Goal: Information Seeking & Learning: Get advice/opinions

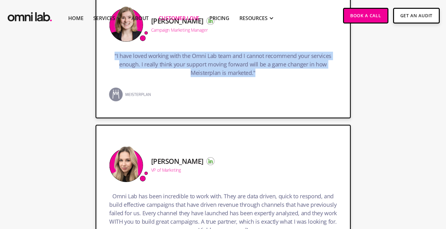
drag, startPoint x: 86, startPoint y: 107, endPoint x: 209, endPoint y: 141, distance: 127.4
click at [209, 118] on div "[PERSON_NAME] Campaign Marketing Manager "I have loved working with the Omni La…" at bounding box center [222, 51] width 255 height 134
copy h3 ""I have loved working with the Omni Lab team and I cannot recommend your servic…"
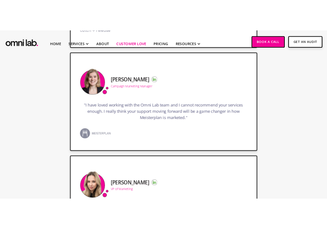
scroll to position [397, 0]
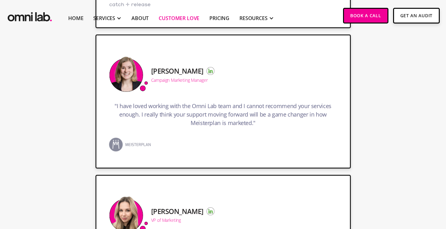
drag, startPoint x: 243, startPoint y: 122, endPoint x: 357, endPoint y: 156, distance: 118.7
copy h3 ""The Omni Lab team is incredible to work with. They are extremely knowledgeable…"
